Goal: Navigation & Orientation: Find specific page/section

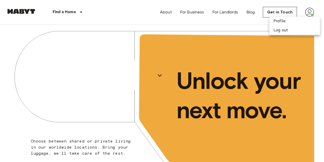
click at [214, 18] on div at bounding box center [162, 81] width 324 height 162
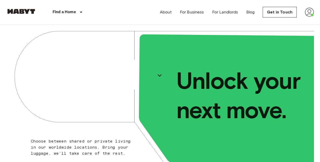
click at [21, 11] on img at bounding box center [21, 11] width 30 height 5
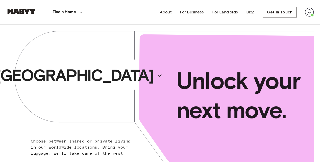
click at [310, 12] on img at bounding box center [309, 12] width 9 height 9
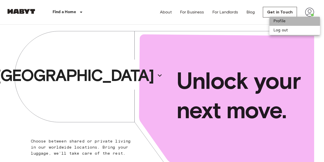
click at [290, 20] on li "Profile" at bounding box center [294, 21] width 51 height 9
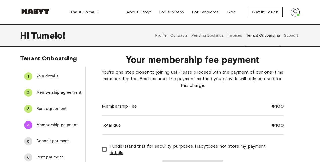
click at [204, 35] on button "Pending Bookings" at bounding box center [208, 35] width 34 height 22
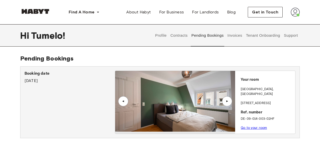
click at [227, 102] on div "▲" at bounding box center [227, 101] width 5 height 3
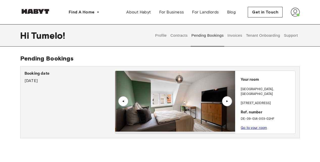
click at [227, 102] on div "▲" at bounding box center [227, 101] width 5 height 3
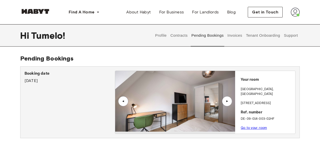
click at [227, 102] on div "▲" at bounding box center [227, 101] width 5 height 3
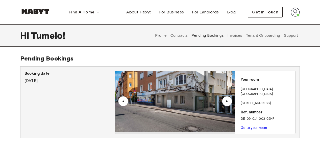
click at [122, 102] on div "▲" at bounding box center [123, 101] width 5 height 3
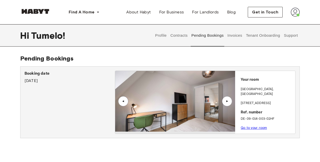
click at [235, 36] on button "Invoices" at bounding box center [235, 35] width 16 height 22
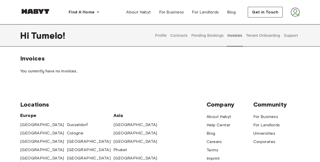
click at [258, 35] on button "Tenant Onboarding" at bounding box center [263, 35] width 35 height 22
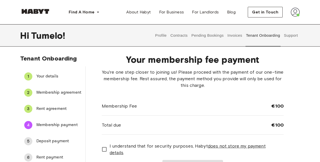
click at [289, 35] on button "Support" at bounding box center [290, 35] width 15 height 22
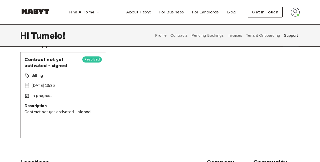
scroll to position [25, 0]
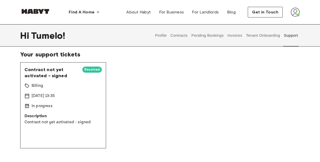
click at [198, 35] on button "Pending Bookings" at bounding box center [208, 35] width 34 height 22
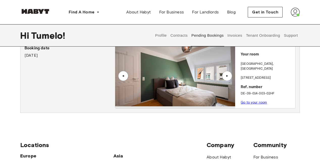
click at [231, 37] on button "Invoices" at bounding box center [235, 35] width 16 height 22
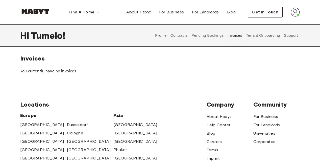
click at [164, 35] on button "Profile" at bounding box center [161, 35] width 13 height 22
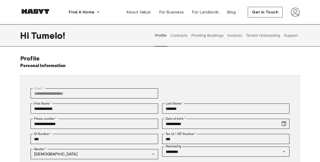
click at [176, 34] on button "Contracts" at bounding box center [179, 35] width 18 height 22
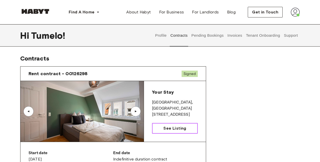
click at [178, 127] on span "See Listing" at bounding box center [174, 128] width 23 height 6
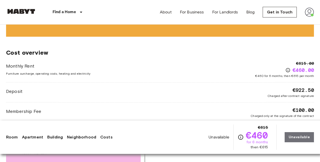
scroll to position [505, 0]
